Goal: Use online tool/utility: Utilize a website feature to perform a specific function

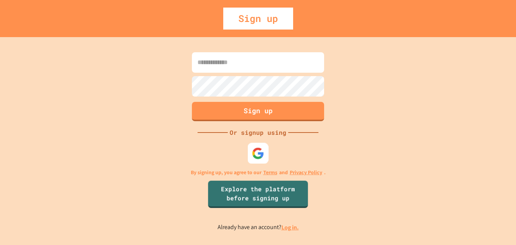
click at [256, 158] on img at bounding box center [258, 153] width 12 height 12
click at [291, 227] on link "Log in." at bounding box center [290, 227] width 17 height 8
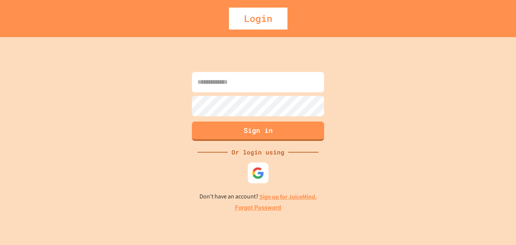
click at [257, 169] on img at bounding box center [258, 172] width 12 height 12
click at [258, 166] on img at bounding box center [258, 172] width 12 height 12
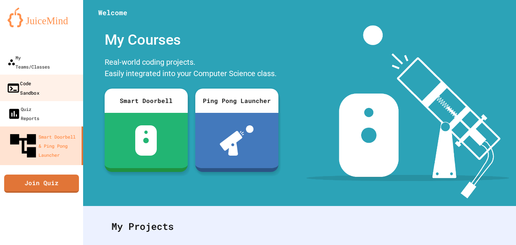
click at [39, 78] on div "Code Sandbox" at bounding box center [22, 87] width 33 height 19
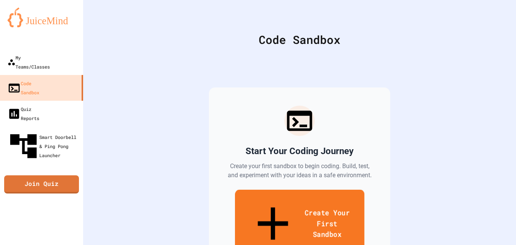
click at [313, 209] on link "Create Your First Sandbox" at bounding box center [299, 224] width 129 height 70
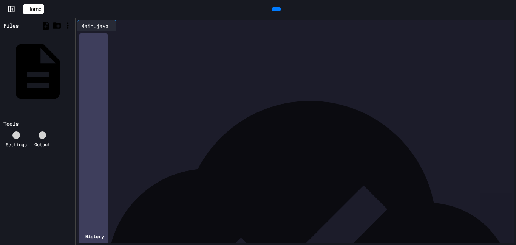
click at [271, 56] on div "*" at bounding box center [302, 60] width 426 height 8
